Goal: Information Seeking & Learning: Find contact information

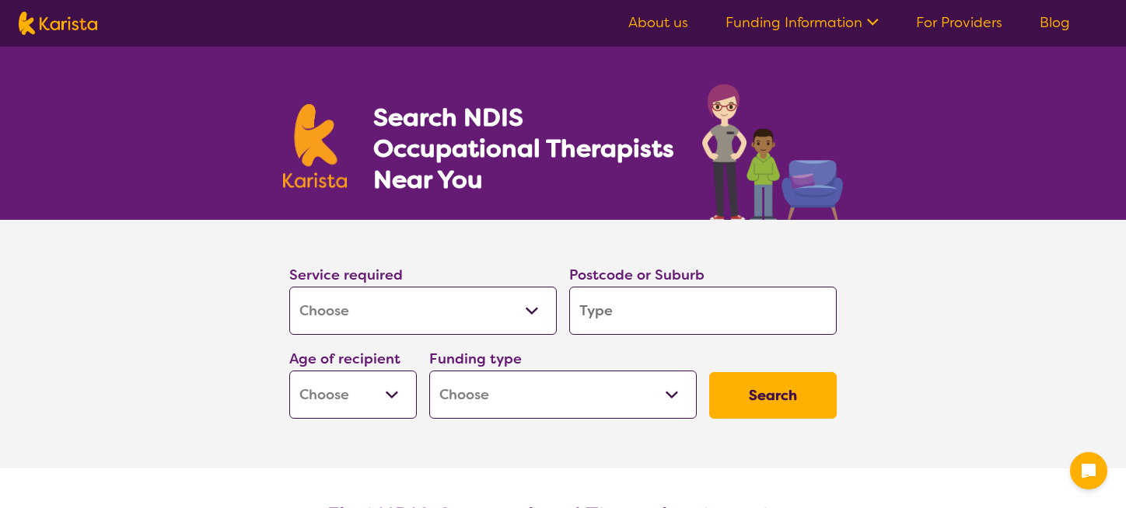
select select "[MEDICAL_DATA]"
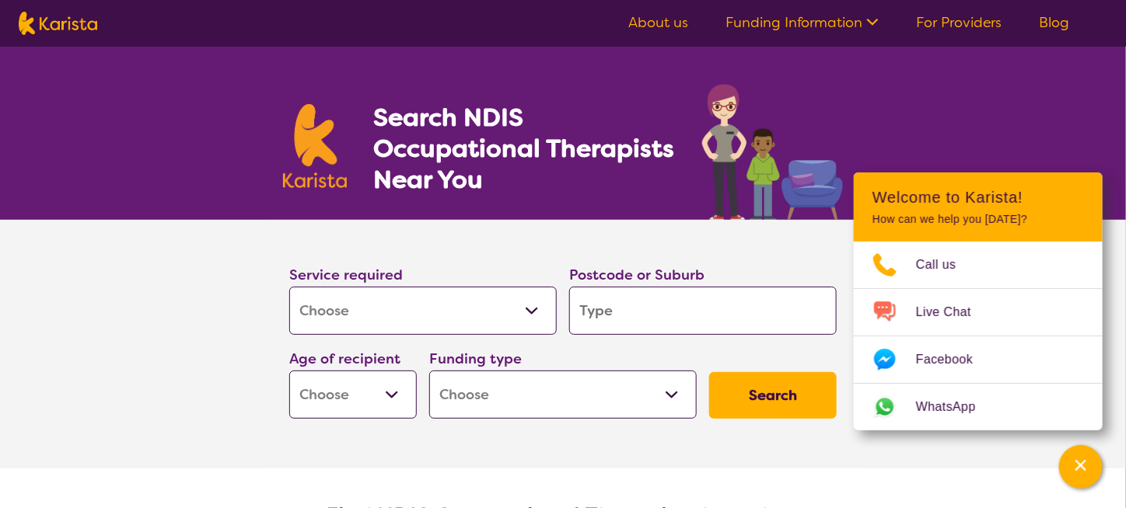
click at [600, 321] on input "search" at bounding box center [702, 311] width 267 height 48
type input "2"
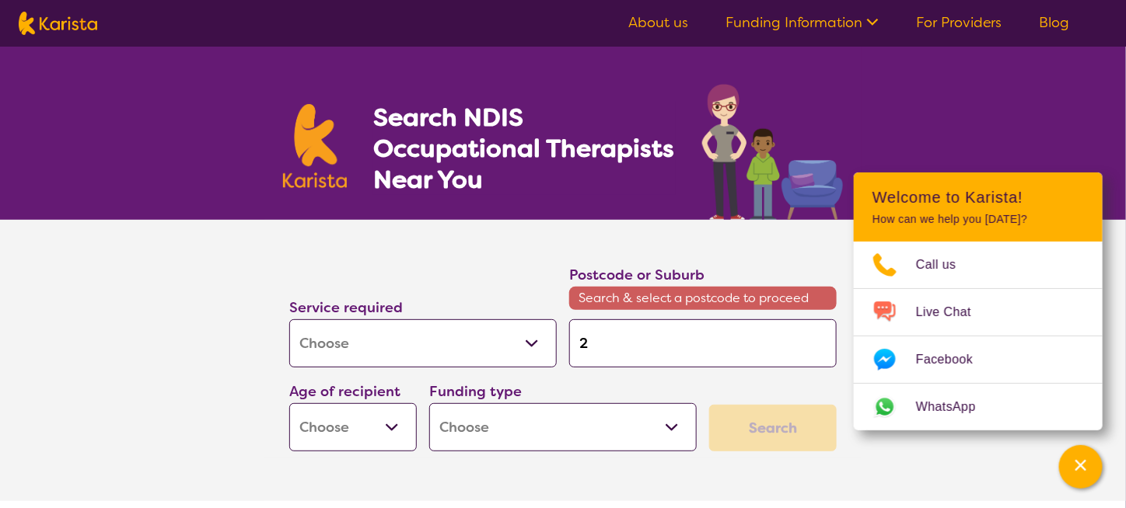
type input "20"
type input "203"
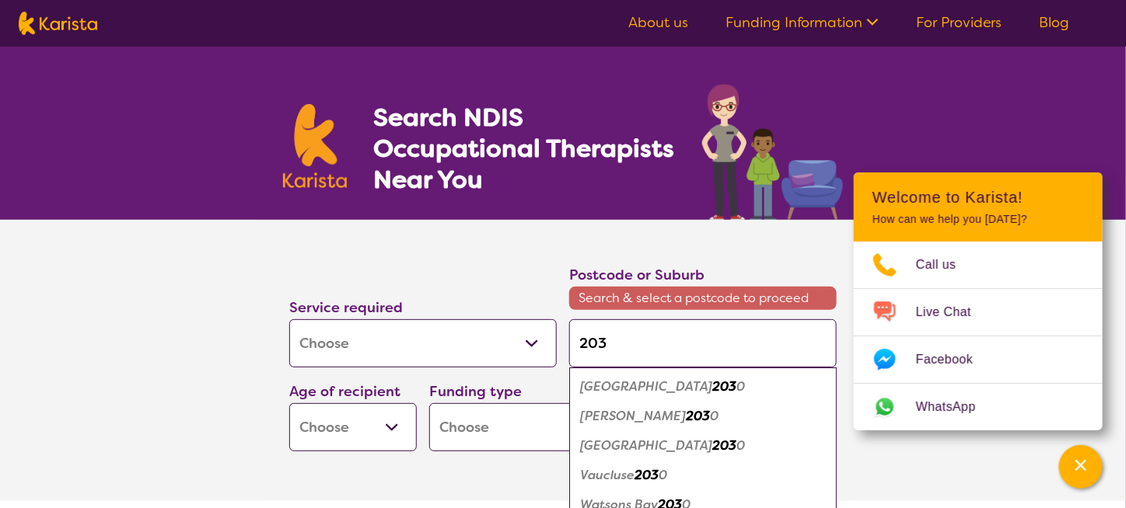
type input "2038"
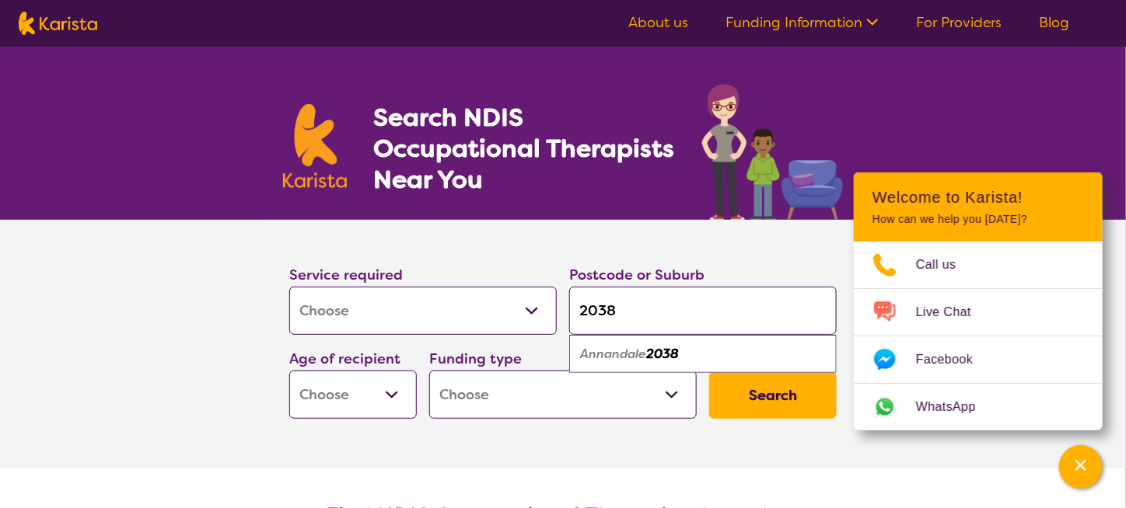
type input "2038"
click at [398, 394] on select "Early Childhood - 0 to 9 Child - 10 to 11 Adolescent - 12 to 17 Adult - 18 to 6…" at bounding box center [352, 395] width 127 height 48
select select "AG"
click at [289, 371] on select "Early Childhood - 0 to 9 Child - 10 to 11 Adolescent - 12 to 17 Adult - 18 to 6…" at bounding box center [352, 395] width 127 height 48
select select "AG"
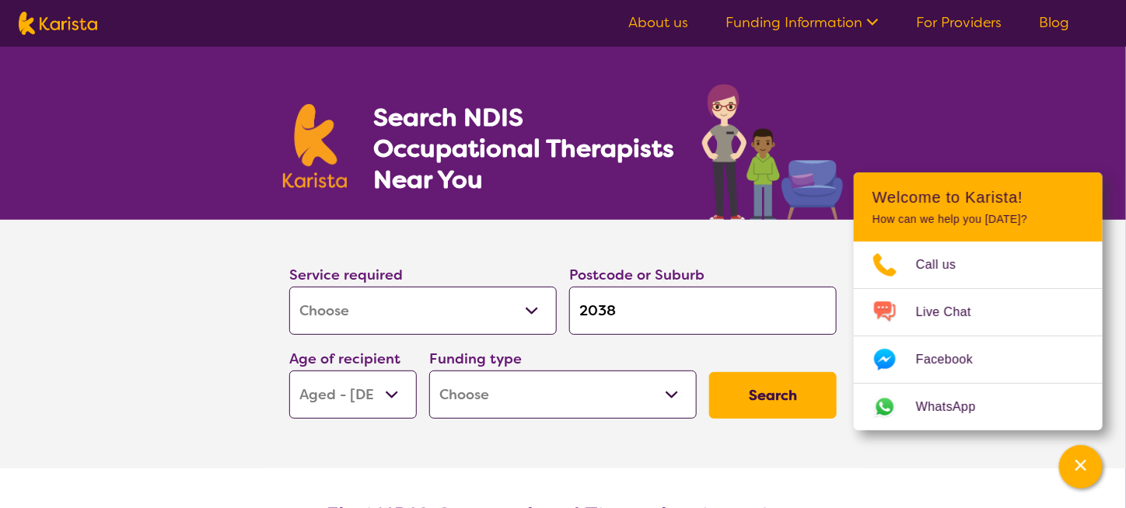
click at [673, 396] on select "Home Care Package (HCP) National Disability Insurance Scheme (NDIS) I don't know" at bounding box center [562, 395] width 267 height 48
select select "i-don-t-know"
click at [429, 371] on select "Home Care Package (HCP) National Disability Insurance Scheme (NDIS) I don't know" at bounding box center [562, 395] width 267 height 48
select select "i-don-t-know"
click at [770, 393] on button "Search" at bounding box center [772, 395] width 127 height 47
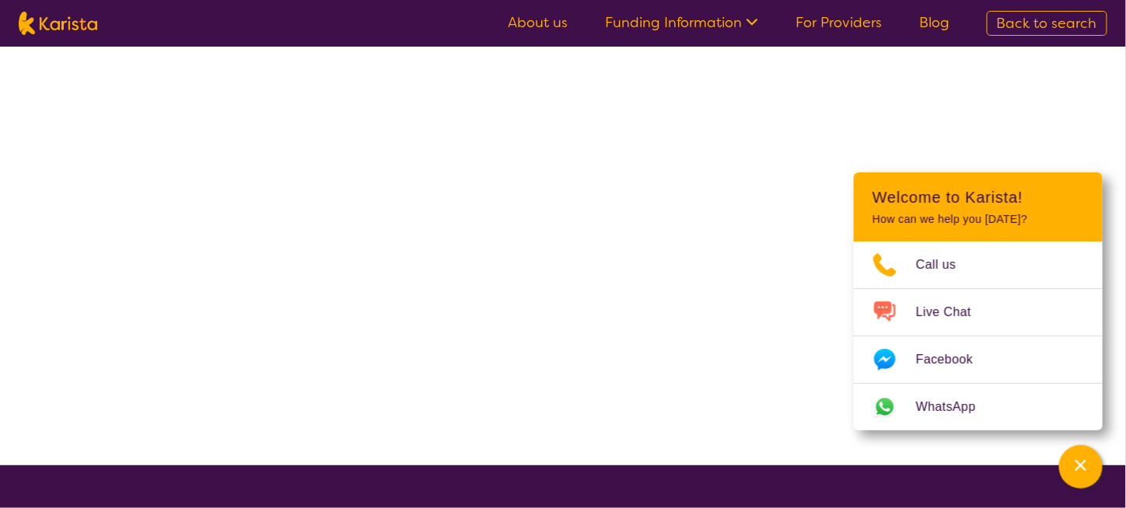
select select "[MEDICAL_DATA]"
select select "AG"
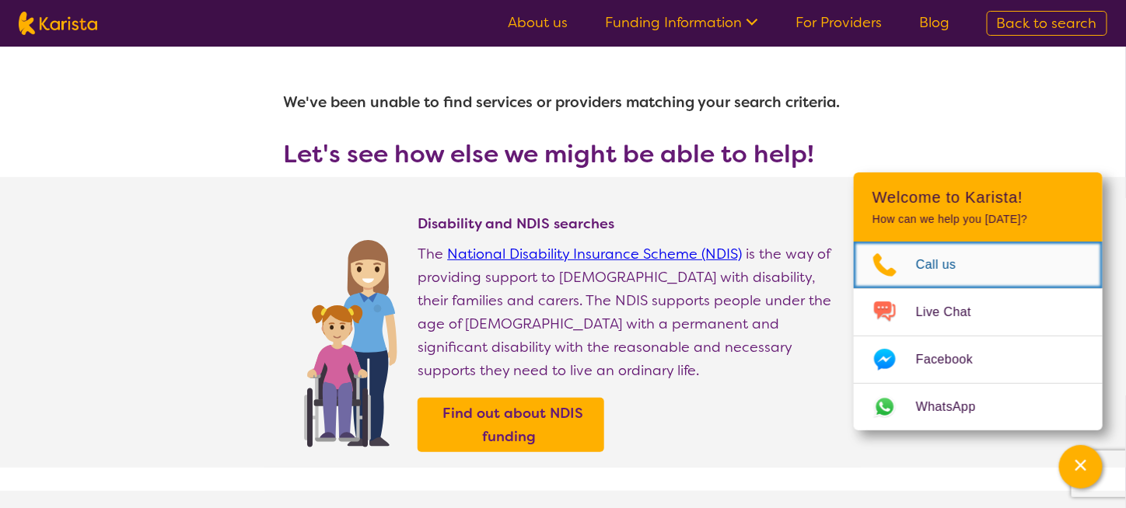
click at [927, 265] on span "Call us" at bounding box center [945, 264] width 59 height 23
